Goal: Task Accomplishment & Management: Manage account settings

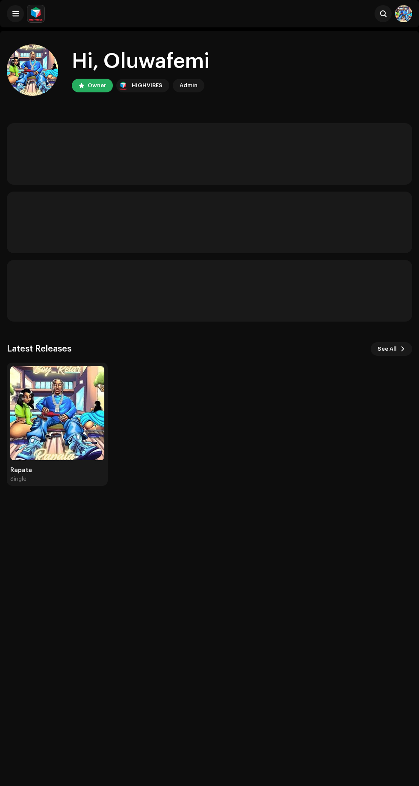
click at [36, 428] on div "Hi, Oluwafemi Owner HIGHVIBES Admin Latest Releases See All Rapata Single" at bounding box center [209, 424] width 419 height 786
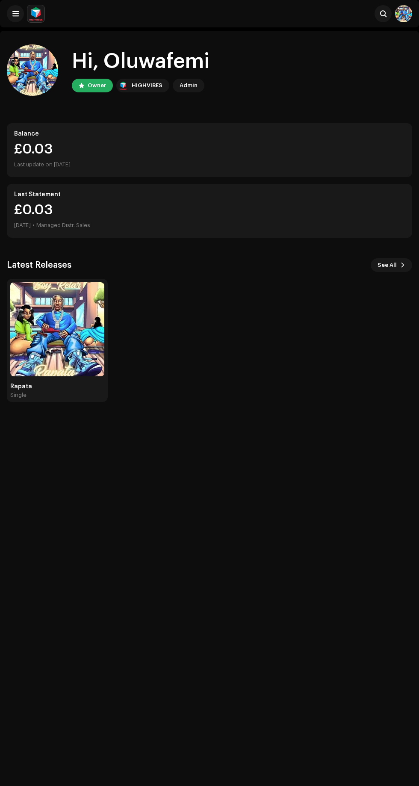
click at [71, 341] on img at bounding box center [57, 329] width 94 height 94
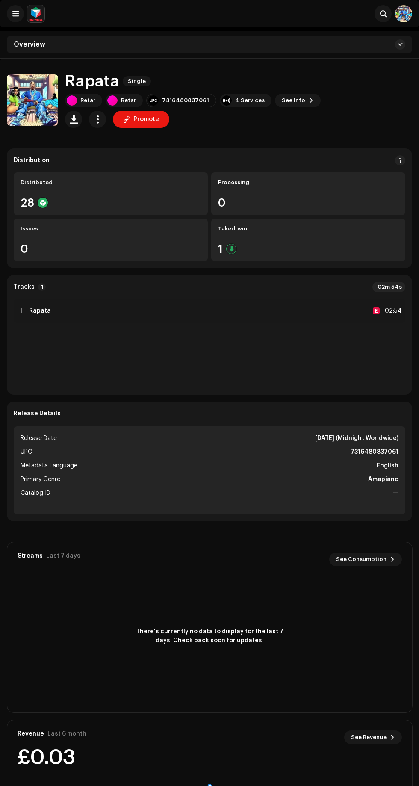
click at [277, 229] on div "Takedown" at bounding box center [308, 228] width 181 height 7
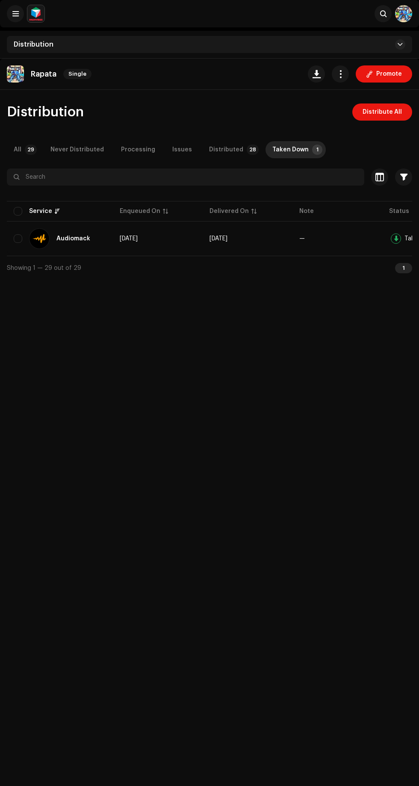
click at [17, 149] on div "All" at bounding box center [18, 149] width 8 height 17
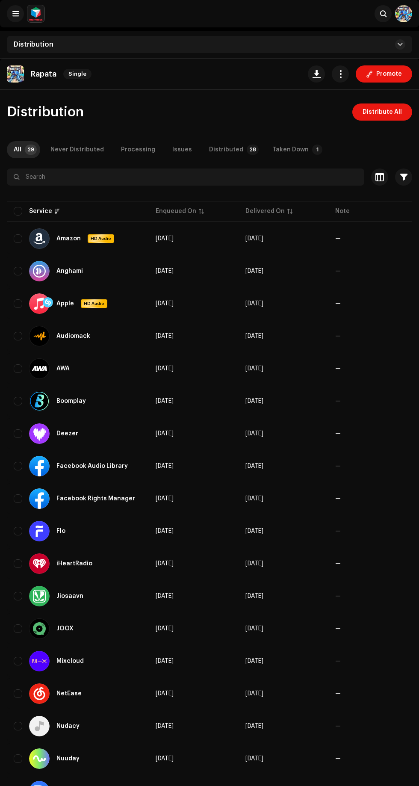
click at [247, 148] on p-badge "28" at bounding box center [253, 150] width 12 height 10
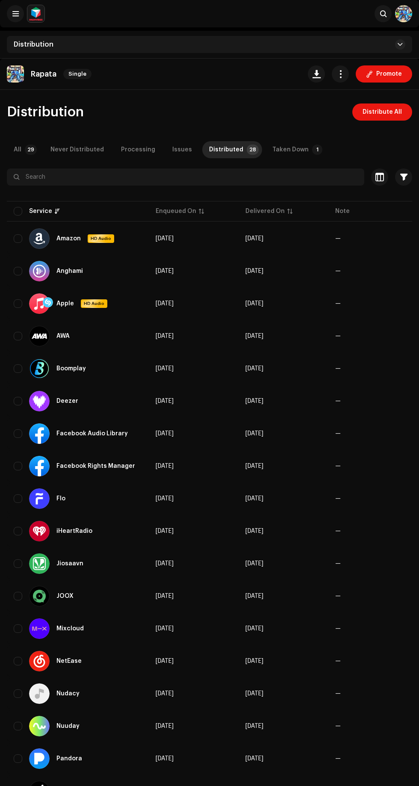
click at [406, 7] on img at bounding box center [403, 13] width 17 height 17
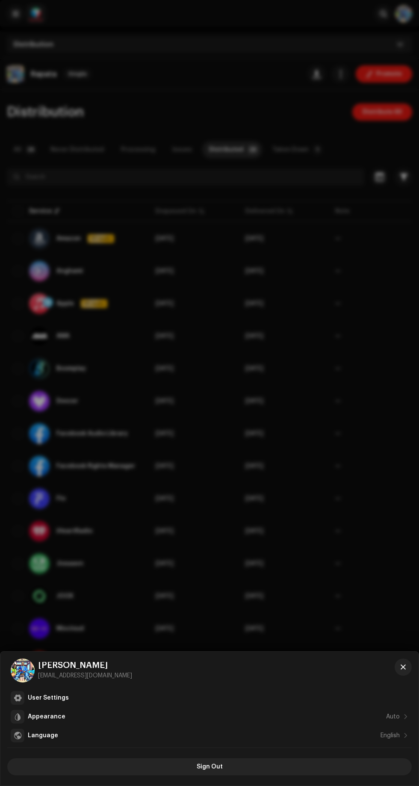
click at [221, 765] on span "Sign Out" at bounding box center [210, 767] width 26 height 17
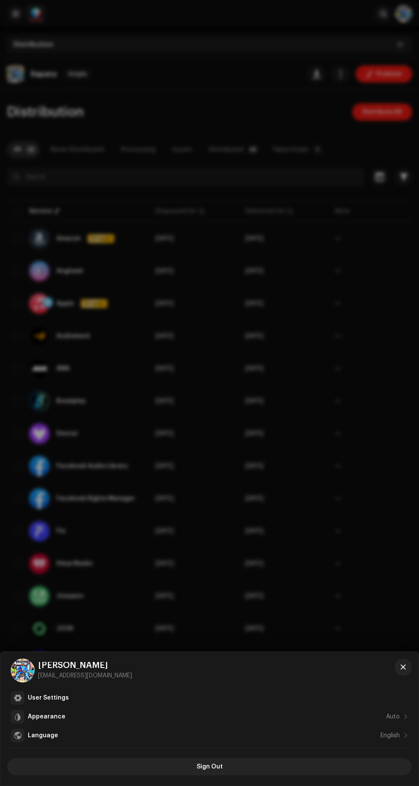
click at [293, 411] on div at bounding box center [209, 393] width 419 height 786
